Goal: Check status: Check status

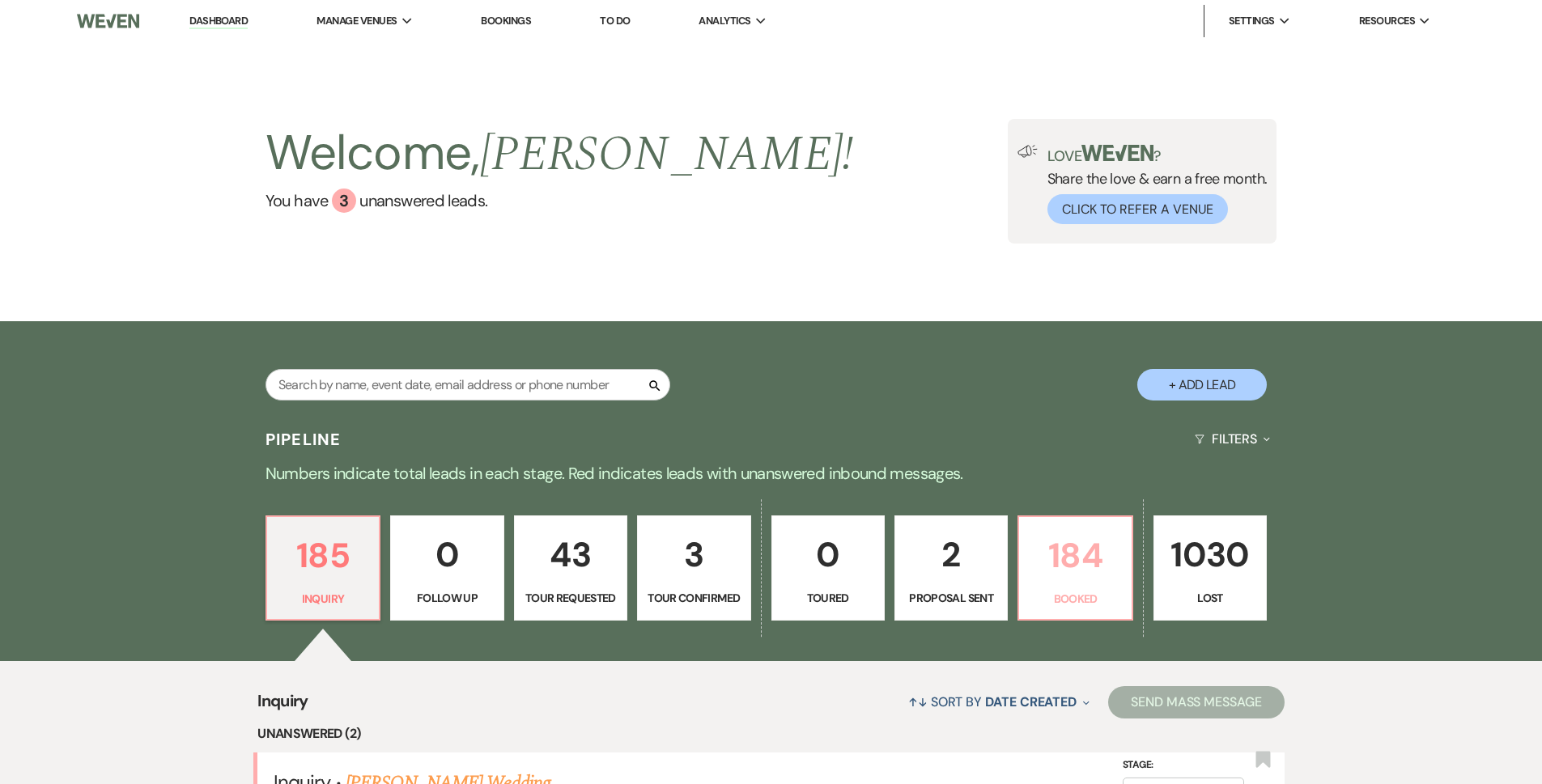
click at [1038, 604] on p "Booked" at bounding box center [1074, 598] width 92 height 17
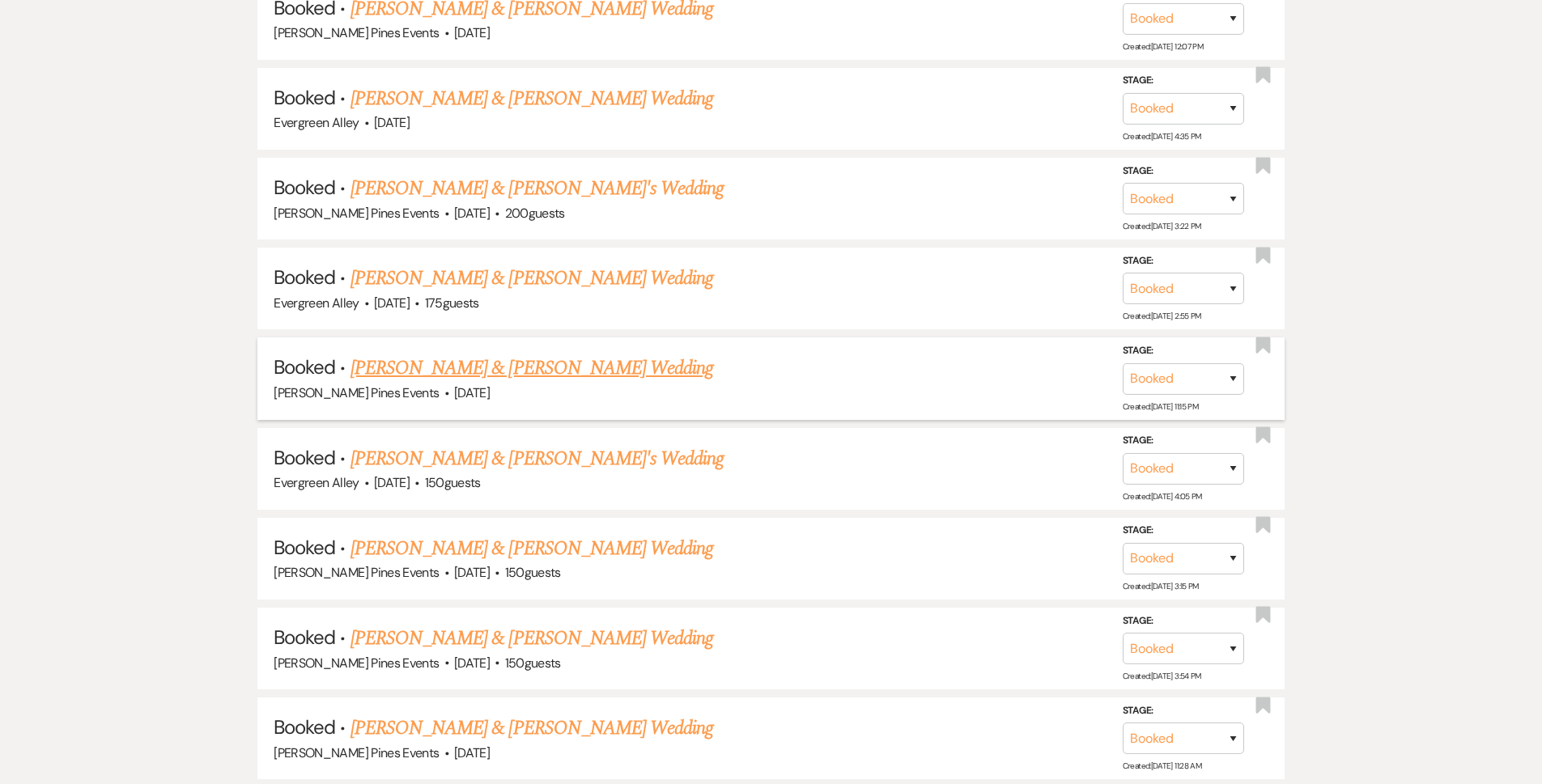
scroll to position [2666, 0]
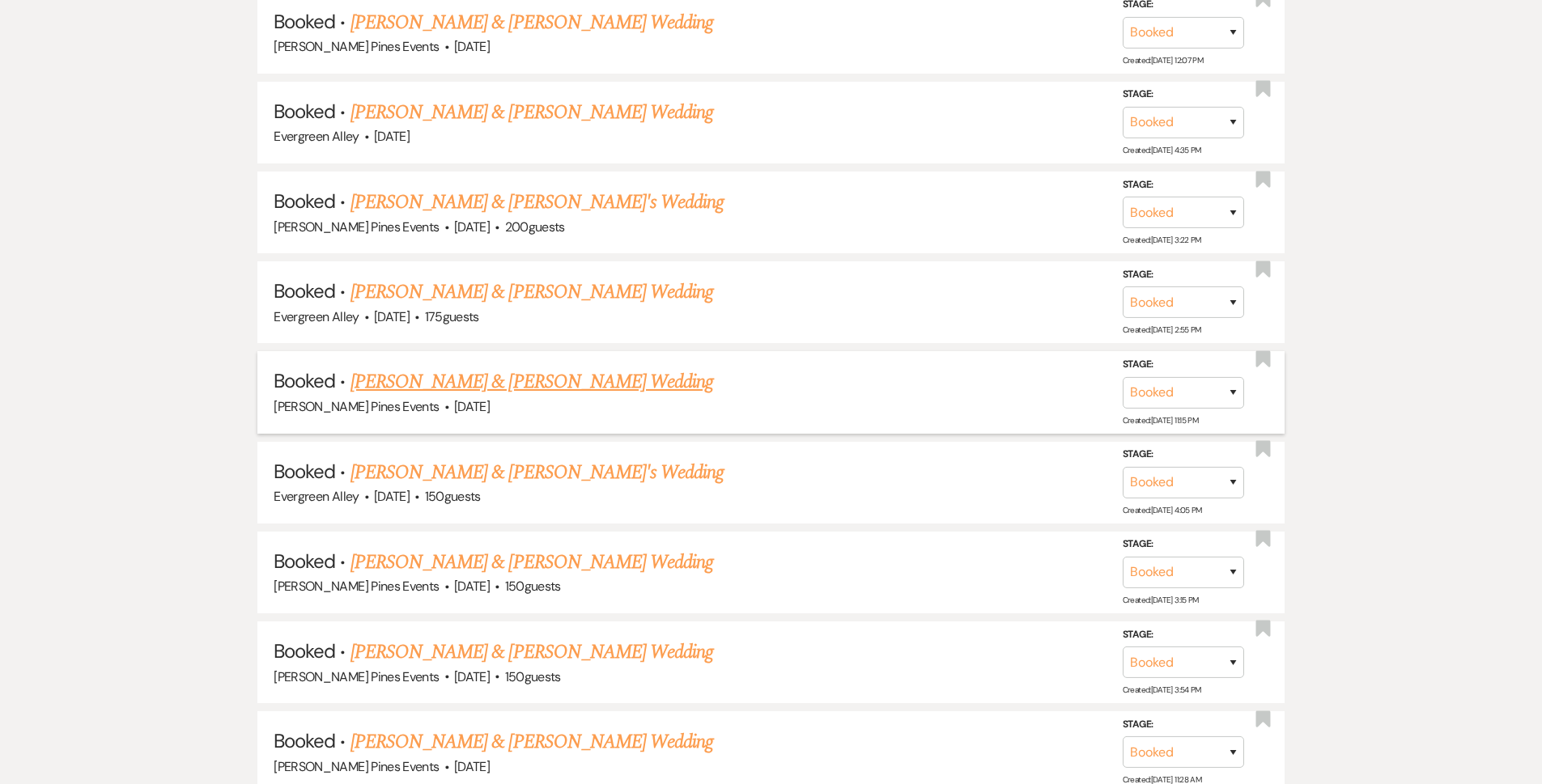
click at [452, 367] on li "Booked · [PERSON_NAME] & [PERSON_NAME] Wedding [PERSON_NAME] Pines Events · [DA…" at bounding box center [771, 392] width 1027 height 82
click at [452, 372] on link "[PERSON_NAME] & [PERSON_NAME] Wedding" at bounding box center [532, 382] width 363 height 29
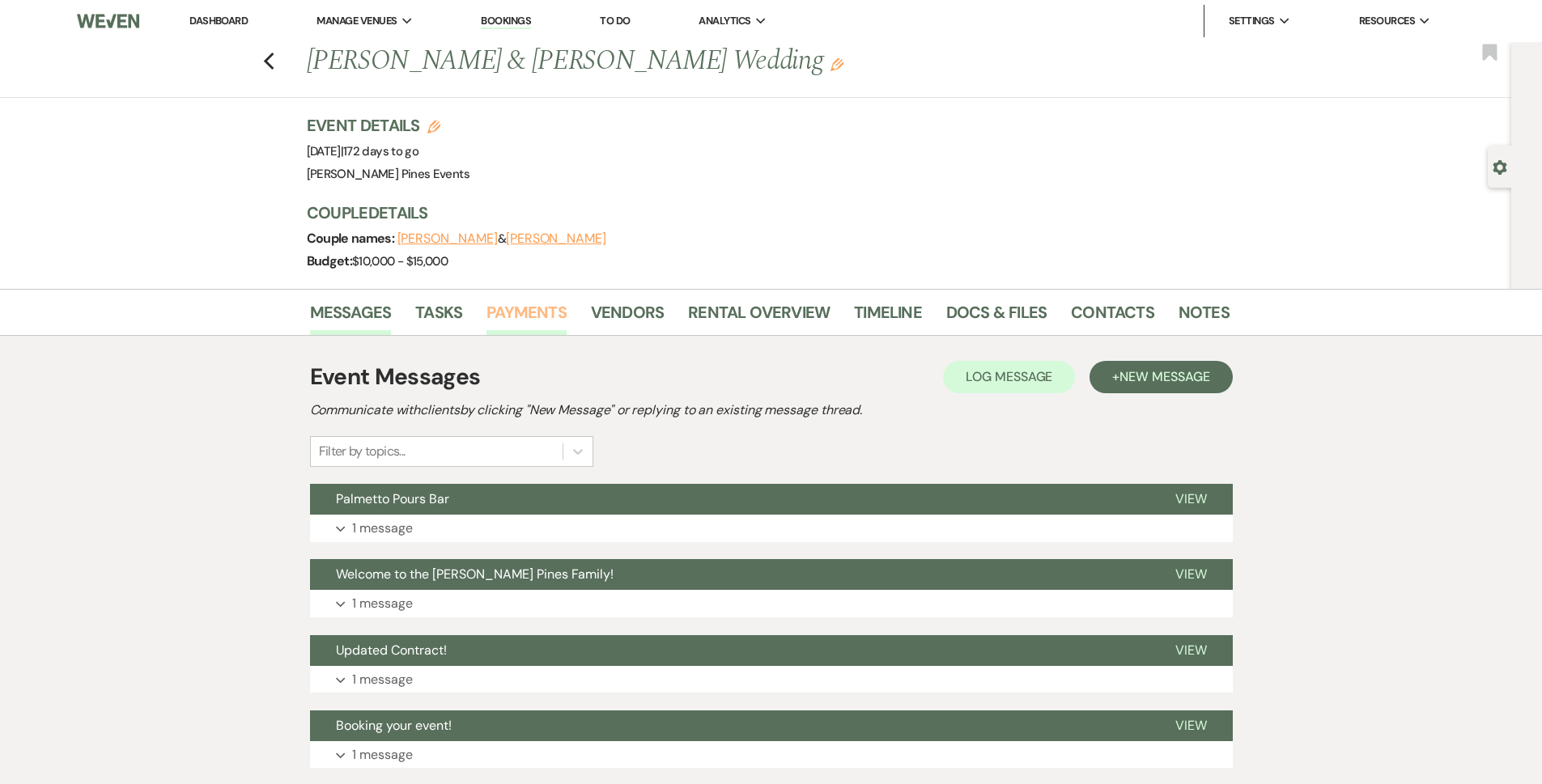
click at [552, 302] on link "Payments" at bounding box center [526, 317] width 80 height 36
